Goal: Check status: Check status

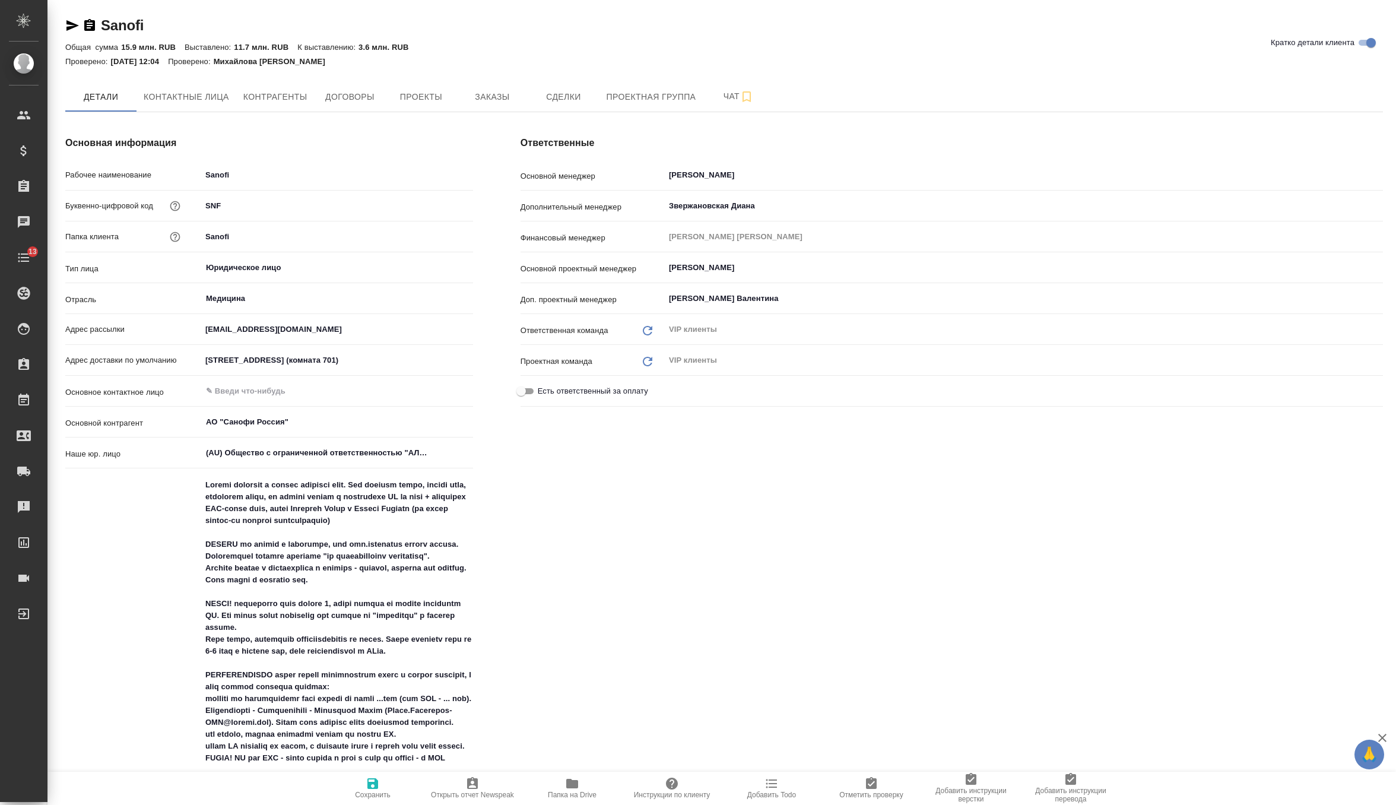
type textarea "x"
click at [500, 100] on span "Заказы" at bounding box center [492, 97] width 57 height 15
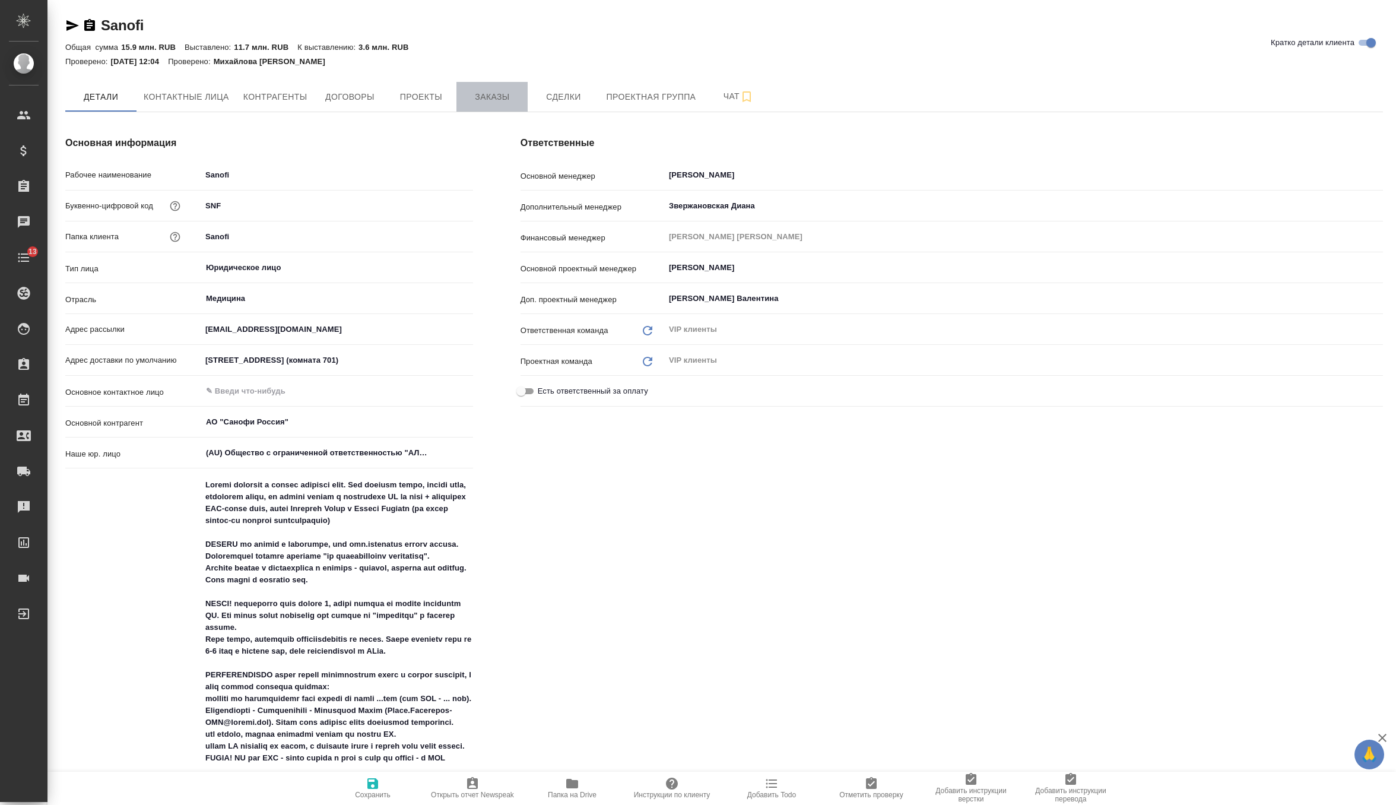
type textarea "x"
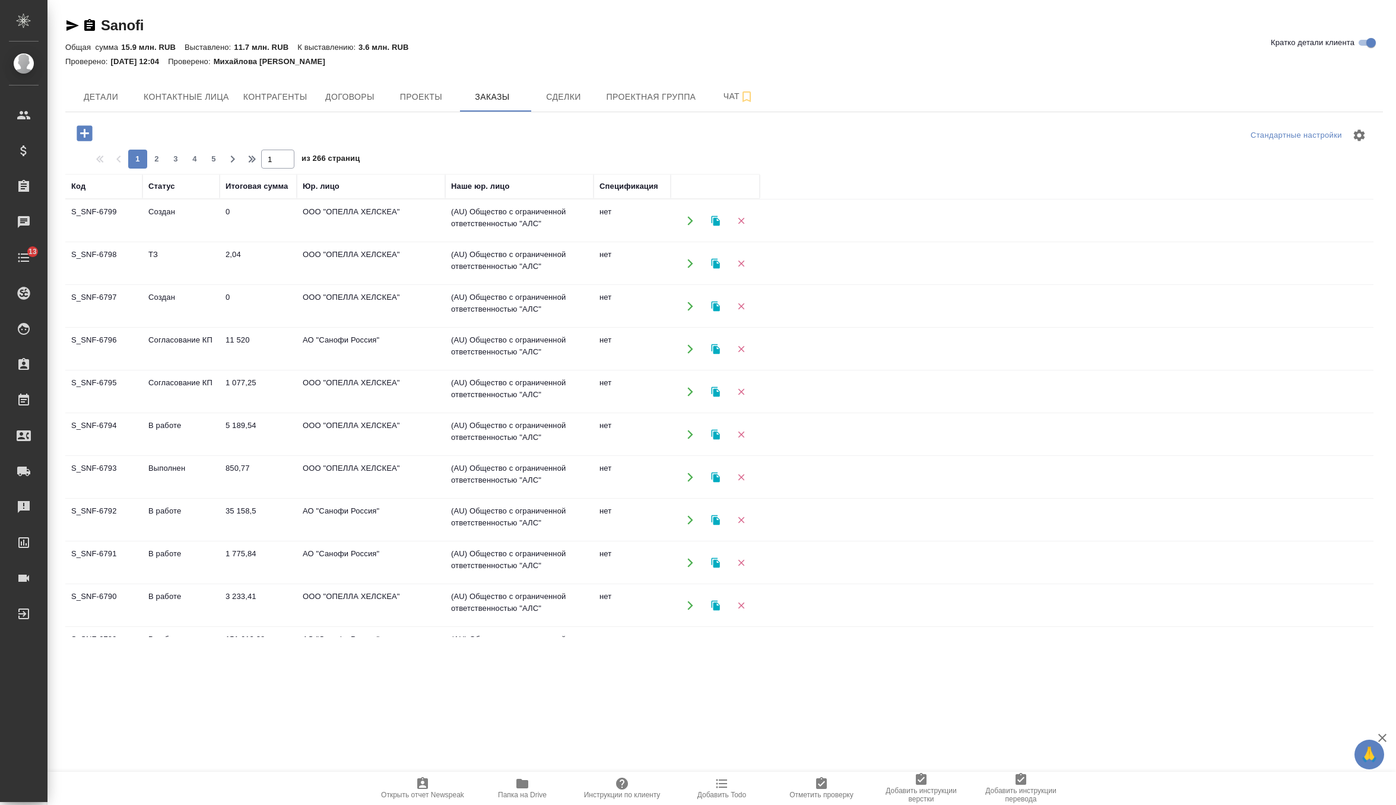
click at [234, 242] on td "3 233,41" at bounding box center [258, 221] width 77 height 42
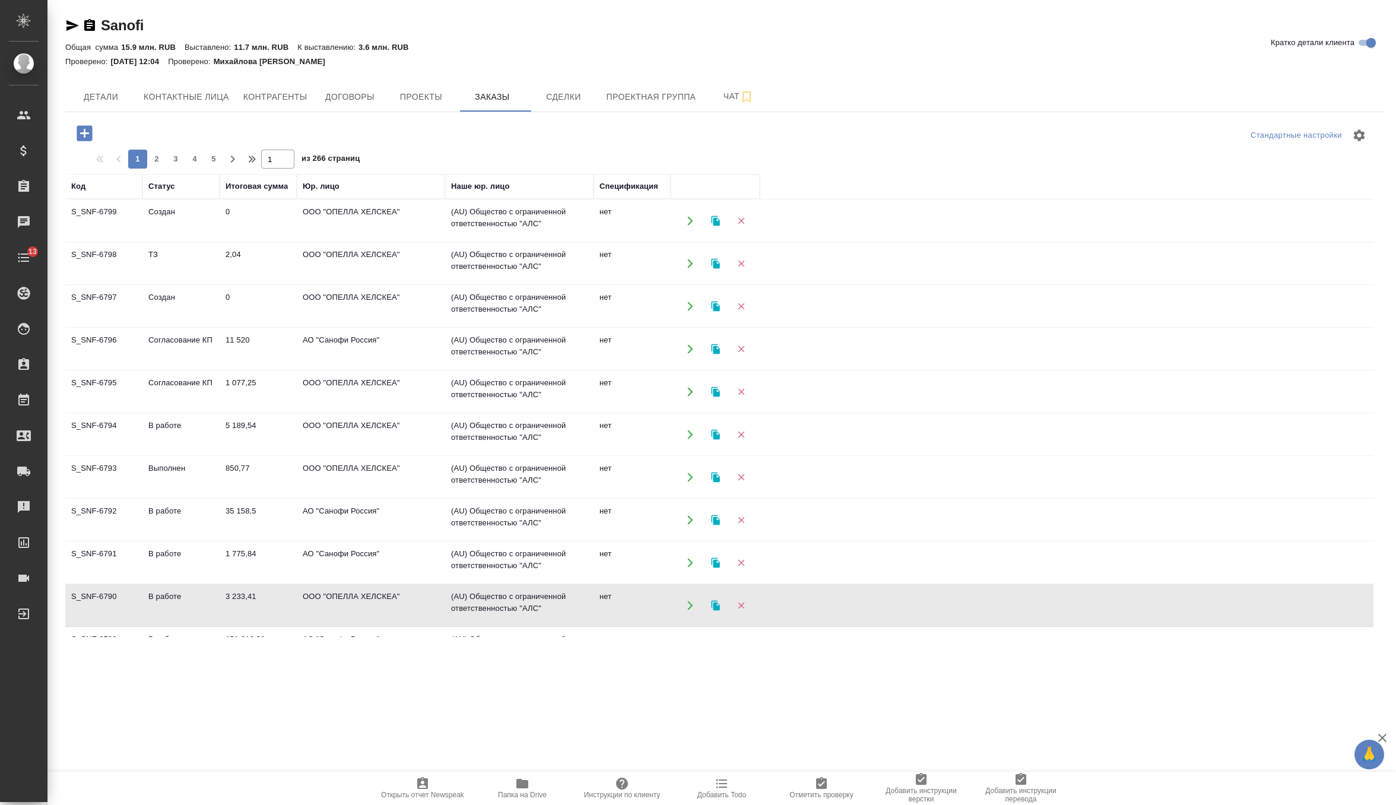
click at [271, 226] on td "0" at bounding box center [258, 221] width 77 height 42
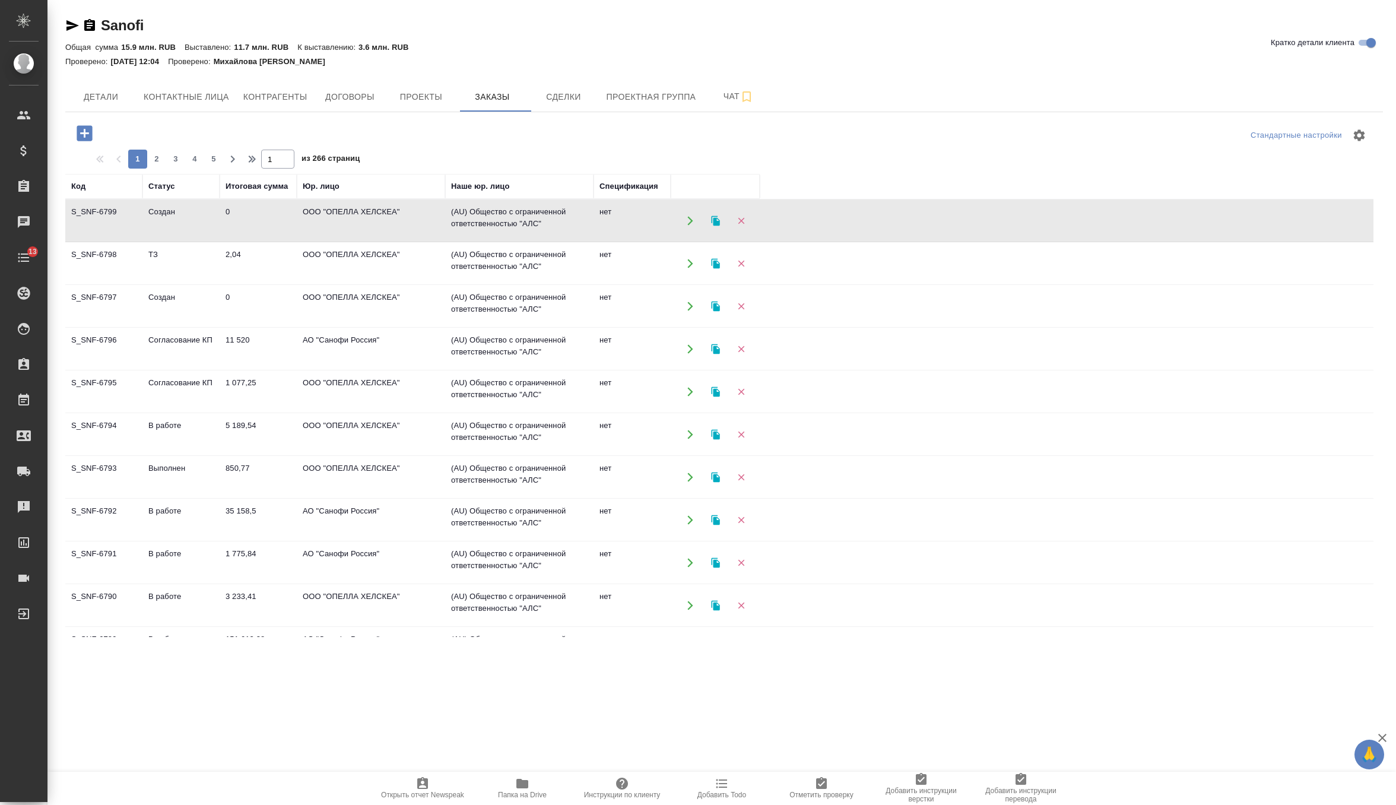
click at [271, 226] on td "0" at bounding box center [258, 221] width 77 height 42
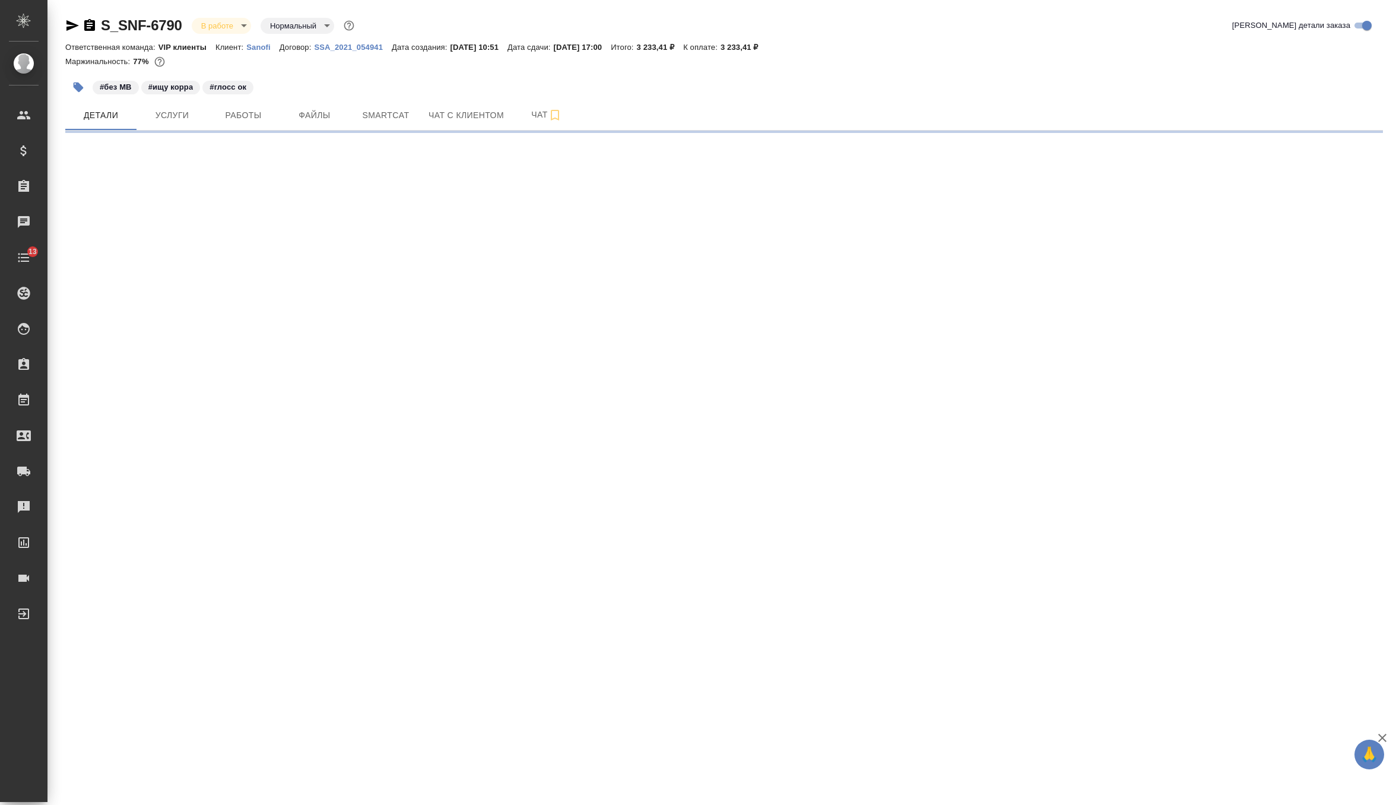
select select "RU"
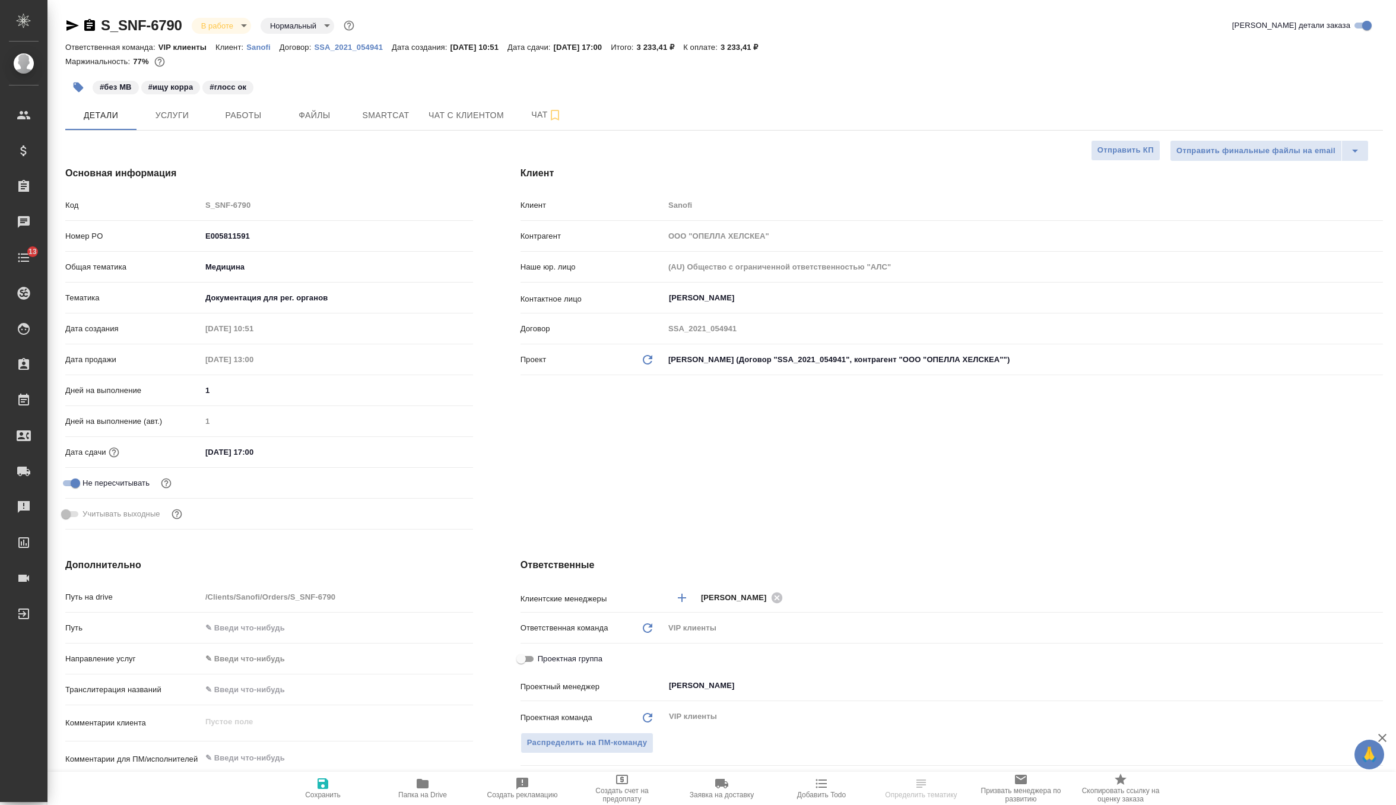
type textarea "x"
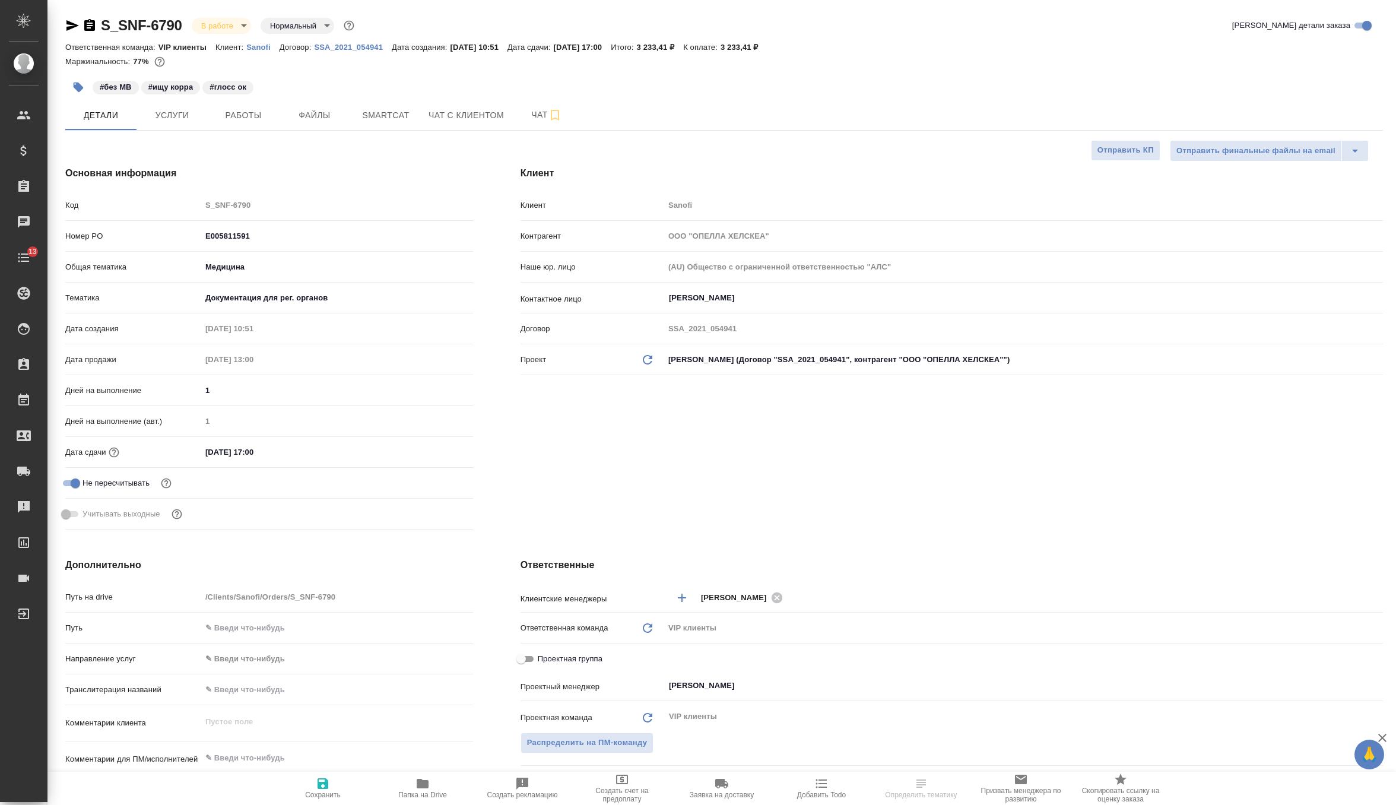
type textarea "x"
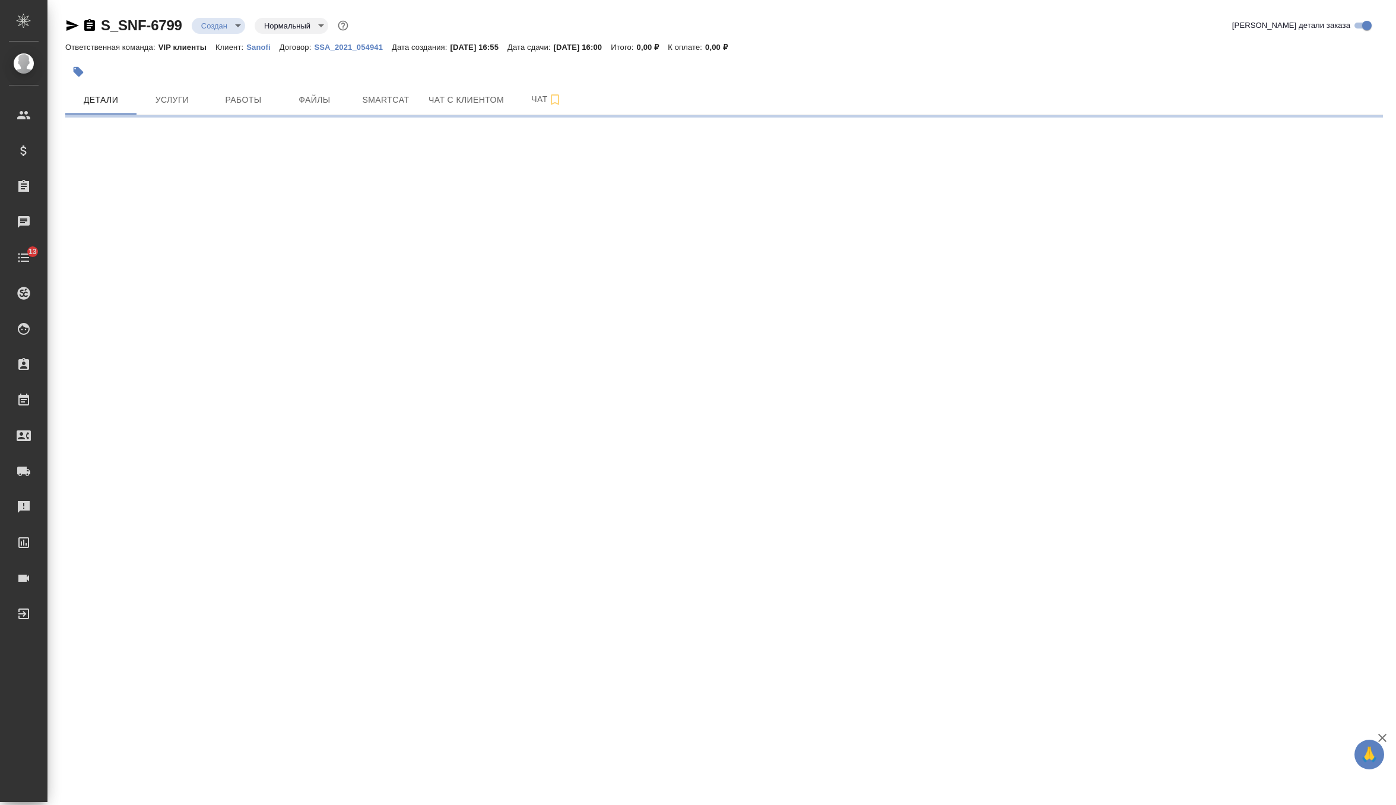
select select "RU"
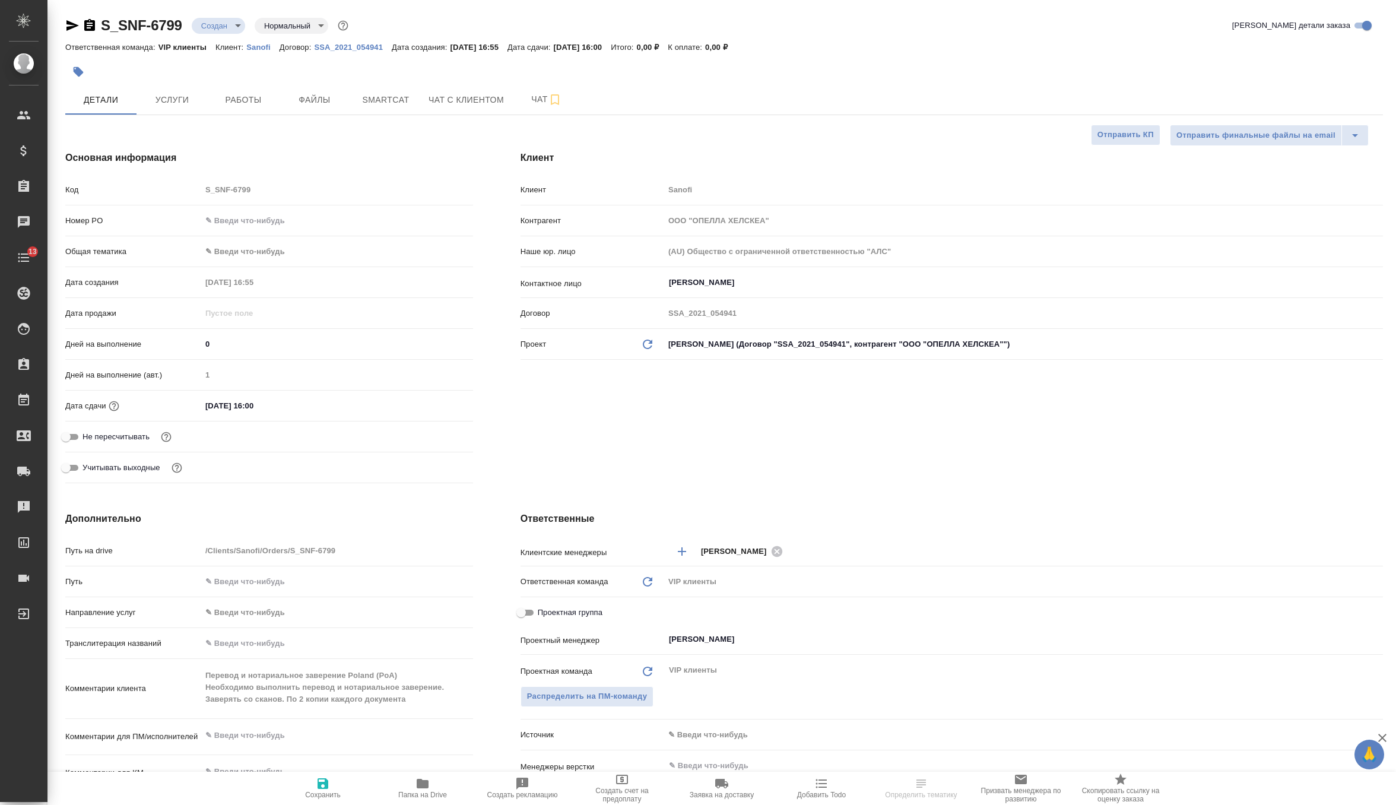
type textarea "x"
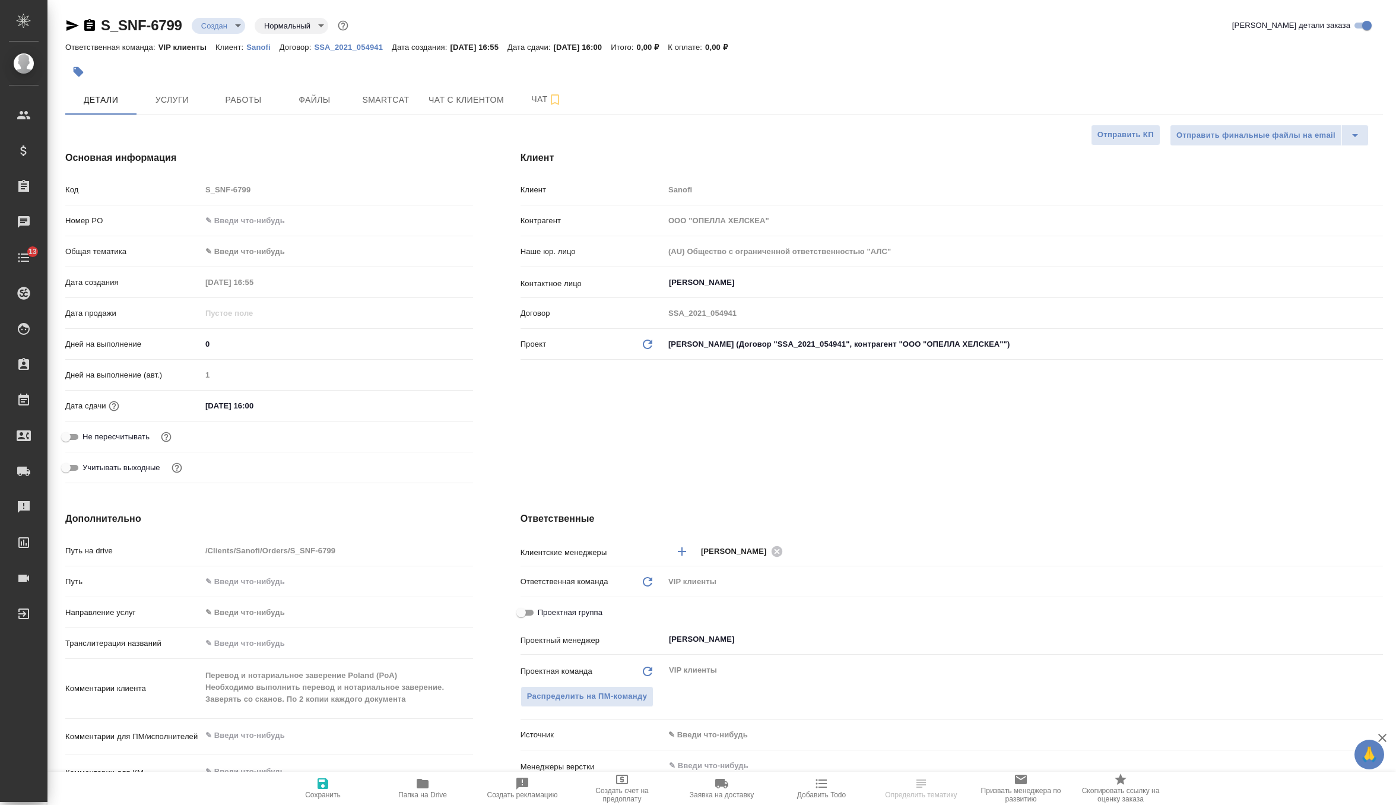
type textarea "x"
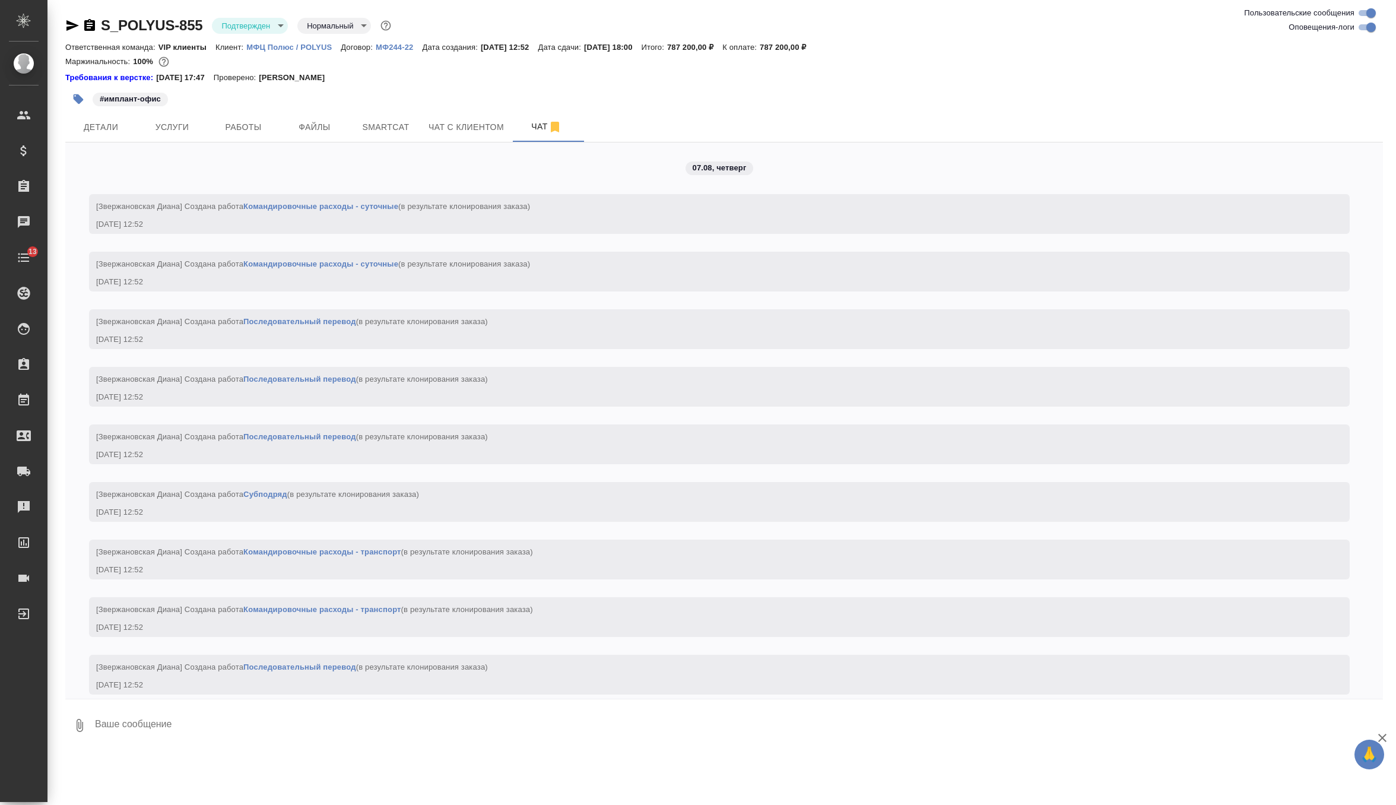
scroll to position [4405, 0]
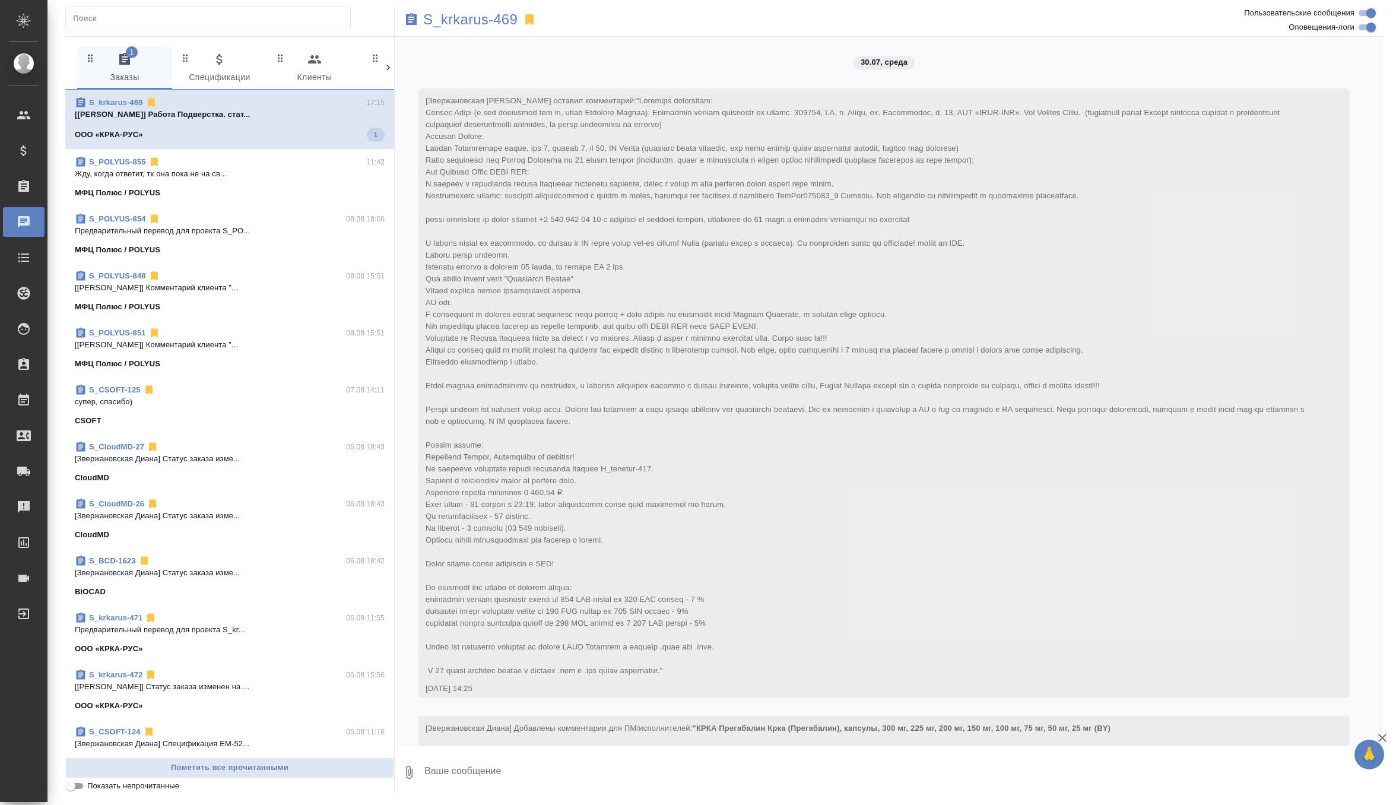
scroll to position [23517, 0]
